Goal: Task Accomplishment & Management: Manage account settings

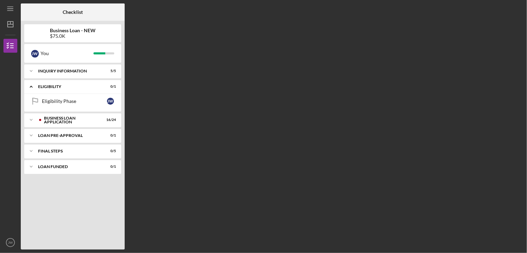
drag, startPoint x: 40, startPoint y: 38, endPoint x: 41, endPoint y: 30, distance: 8.3
click at [40, 35] on div "Business Loan - NEW $75.0K" at bounding box center [72, 33] width 97 height 11
click at [8, 24] on line "button" at bounding box center [11, 24] width 6 height 0
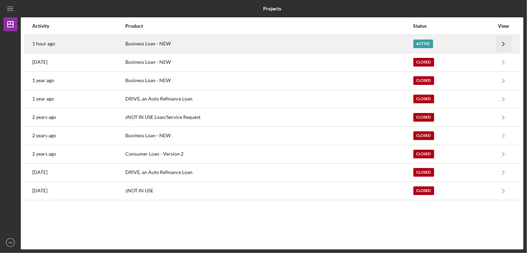
click at [508, 44] on icon "Icon/Navigate" at bounding box center [504, 44] width 16 height 16
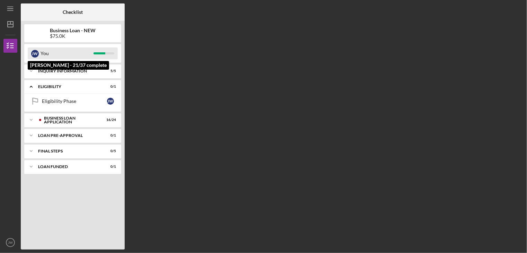
click at [73, 57] on div "You" at bounding box center [67, 53] width 53 height 12
click at [37, 58] on div "[PERSON_NAME]" at bounding box center [35, 53] width 8 height 12
click at [36, 57] on div "[PERSON_NAME]" at bounding box center [35, 53] width 8 height 12
click at [36, 56] on div "[PERSON_NAME]" at bounding box center [35, 54] width 8 height 8
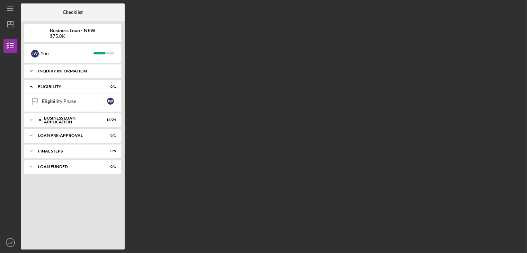
click at [35, 71] on icon "Icon/Expander" at bounding box center [31, 71] width 14 height 14
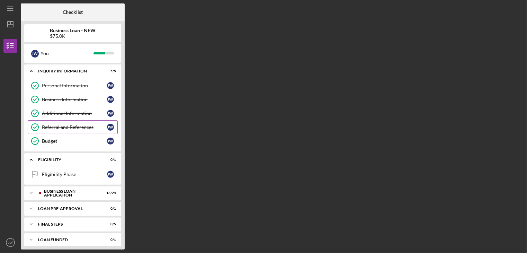
scroll to position [3, 0]
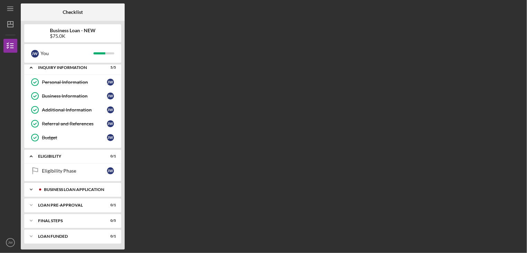
click at [32, 190] on icon "Icon/Expander" at bounding box center [31, 189] width 14 height 14
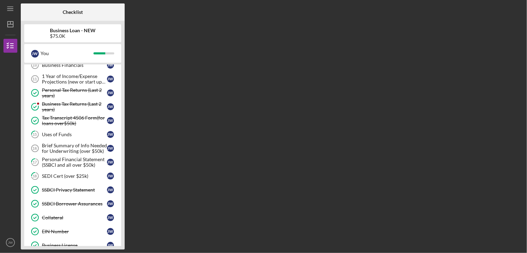
scroll to position [163, 0]
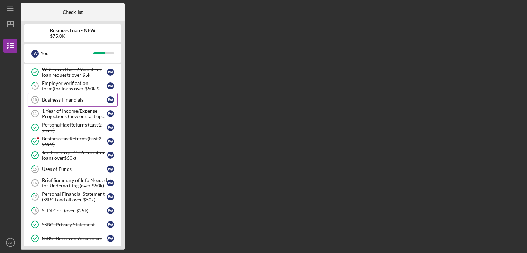
click at [82, 99] on div "Business Financials" at bounding box center [74, 100] width 65 height 6
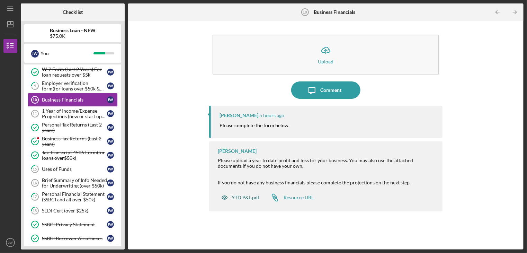
click at [241, 199] on div "YTD P&L.pdf" at bounding box center [246, 198] width 28 height 6
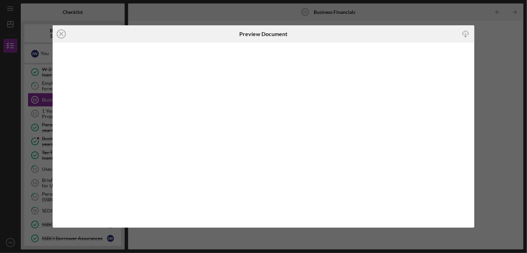
click at [61, 33] on icon "Icon/Close" at bounding box center [61, 33] width 17 height 17
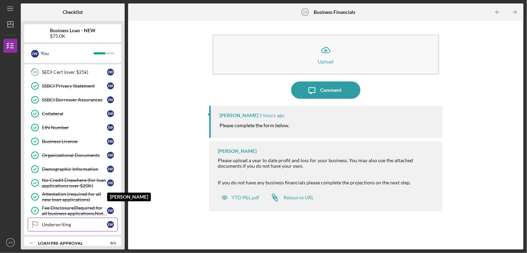
scroll to position [336, 0]
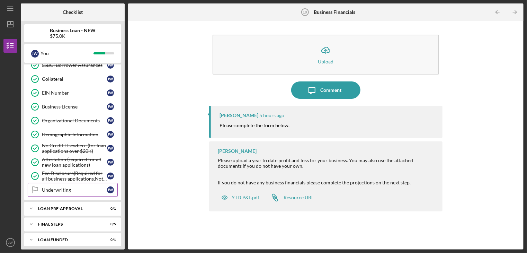
click at [99, 187] on div "Underwriting" at bounding box center [74, 190] width 65 height 6
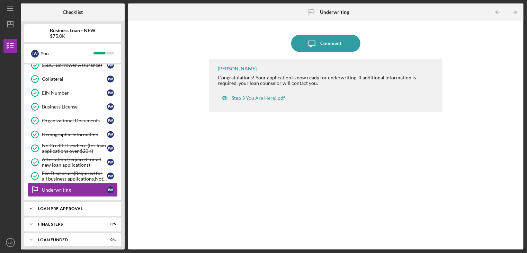
click at [47, 206] on div "LOAN PRE-APPROVAL" at bounding box center [75, 208] width 74 height 4
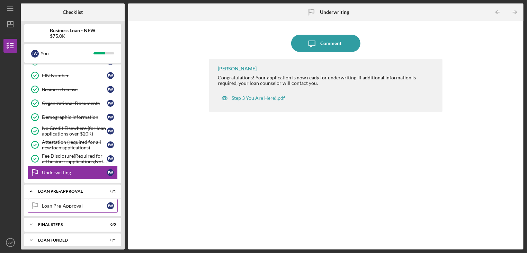
click at [55, 203] on div "Loan Pre-Approval" at bounding box center [74, 206] width 65 height 6
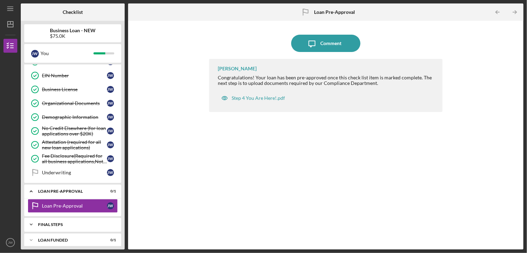
click at [63, 222] on div "Icon/Expander FINAL STEPS 0 / 5" at bounding box center [72, 224] width 97 height 14
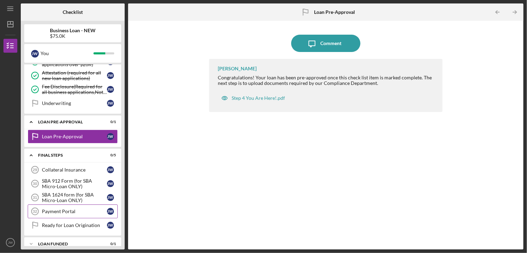
scroll to position [426, 0]
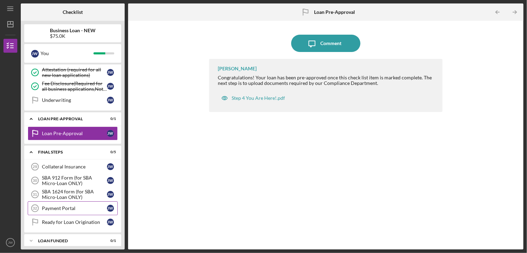
click at [89, 205] on div "Payment Portal" at bounding box center [74, 208] width 65 height 6
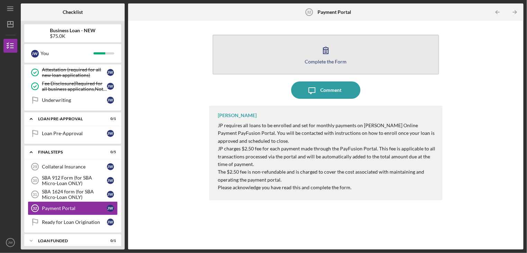
click at [329, 51] on icon "button" at bounding box center [325, 50] width 17 height 17
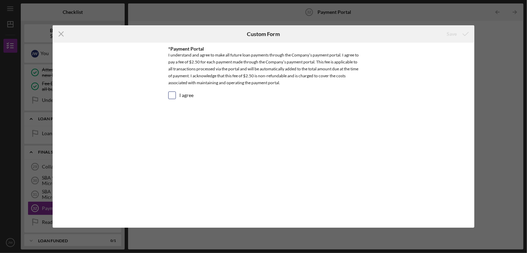
click at [182, 93] on label "I agree" at bounding box center [186, 95] width 14 height 7
click at [176, 93] on input "I agree" at bounding box center [172, 95] width 7 height 7
checkbox input "true"
click at [61, 36] on icon "Icon/Menu Close" at bounding box center [61, 33] width 17 height 17
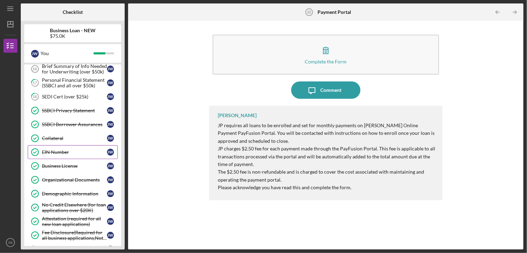
scroll to position [242, 0]
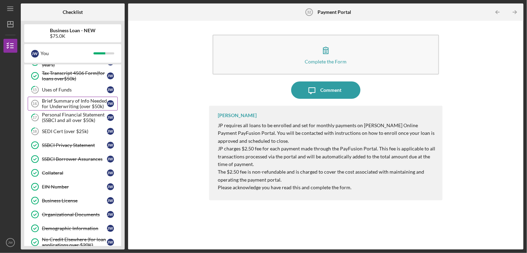
click at [75, 105] on div "Brief Summary of Info Needed for Underwriting (over $50k)" at bounding box center [74, 103] width 65 height 11
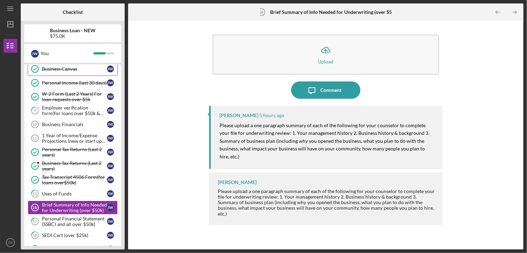
scroll to position [104, 0]
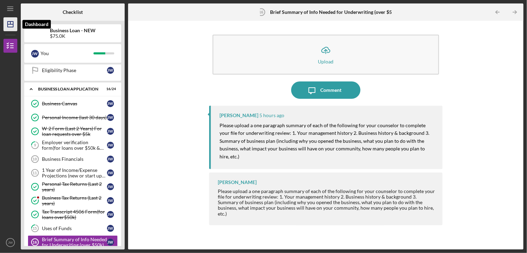
click at [11, 27] on polygon "button" at bounding box center [11, 24] width 6 height 6
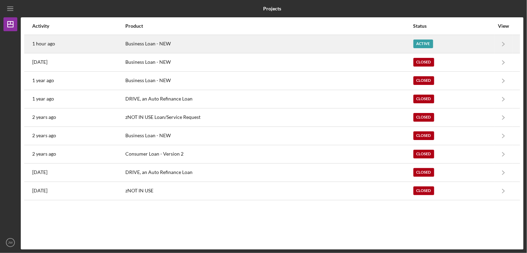
click at [57, 37] on div "1 hour ago" at bounding box center [78, 43] width 92 height 17
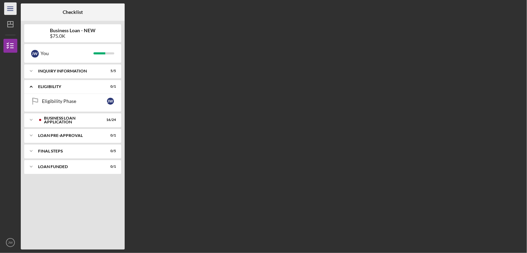
click at [5, 7] on icon "Icon/Menu" at bounding box center [11, 9] width 16 height 16
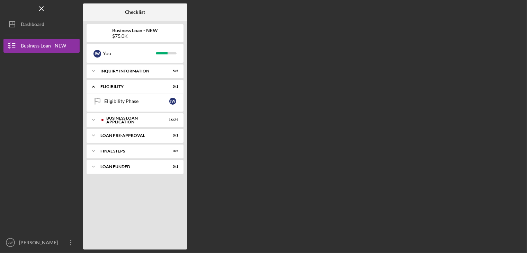
click at [138, 38] on div "$75.0K" at bounding box center [135, 36] width 46 height 6
click at [119, 36] on div "$75.0K" at bounding box center [135, 36] width 46 height 6
click at [53, 25] on button "Icon/Dashboard Dashboard" at bounding box center [41, 24] width 76 height 14
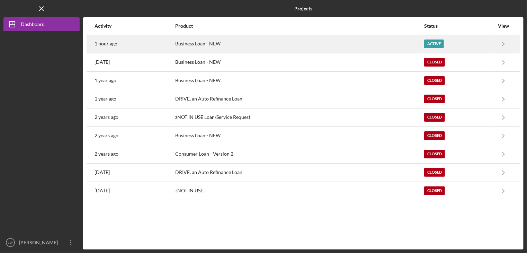
click at [443, 43] on div "Active" at bounding box center [459, 43] width 70 height 17
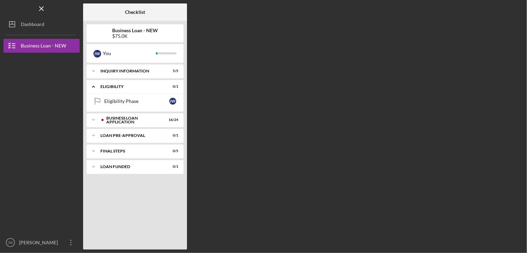
click at [442, 43] on div "Checklist Business Loan - NEW $75.0K J W You Icon/Expander INQUIRY INFORMATION …" at bounding box center [303, 126] width 440 height 246
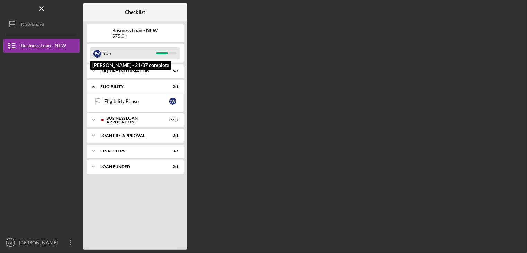
click at [104, 55] on div "You" at bounding box center [129, 53] width 53 height 12
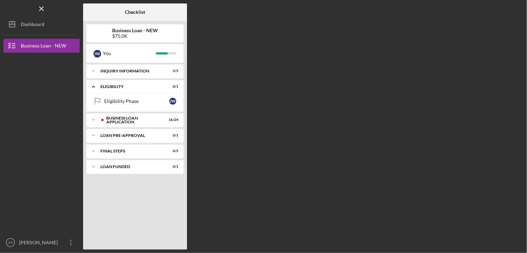
click at [145, 31] on b "Business Loan - NEW" at bounding box center [135, 31] width 46 height 6
drag, startPoint x: 126, startPoint y: 33, endPoint x: 136, endPoint y: 34, distance: 10.1
click at [126, 33] on div "$75.0K" at bounding box center [135, 36] width 46 height 6
drag, startPoint x: 142, startPoint y: 34, endPoint x: 122, endPoint y: 42, distance: 21.9
click at [122, 42] on div "Business Loan - NEW $75.0K J W You Icon/Expander INQUIRY INFORMATION 5 / 5 Icon…" at bounding box center [135, 135] width 104 height 228
